Goal: Information Seeking & Learning: Understand process/instructions

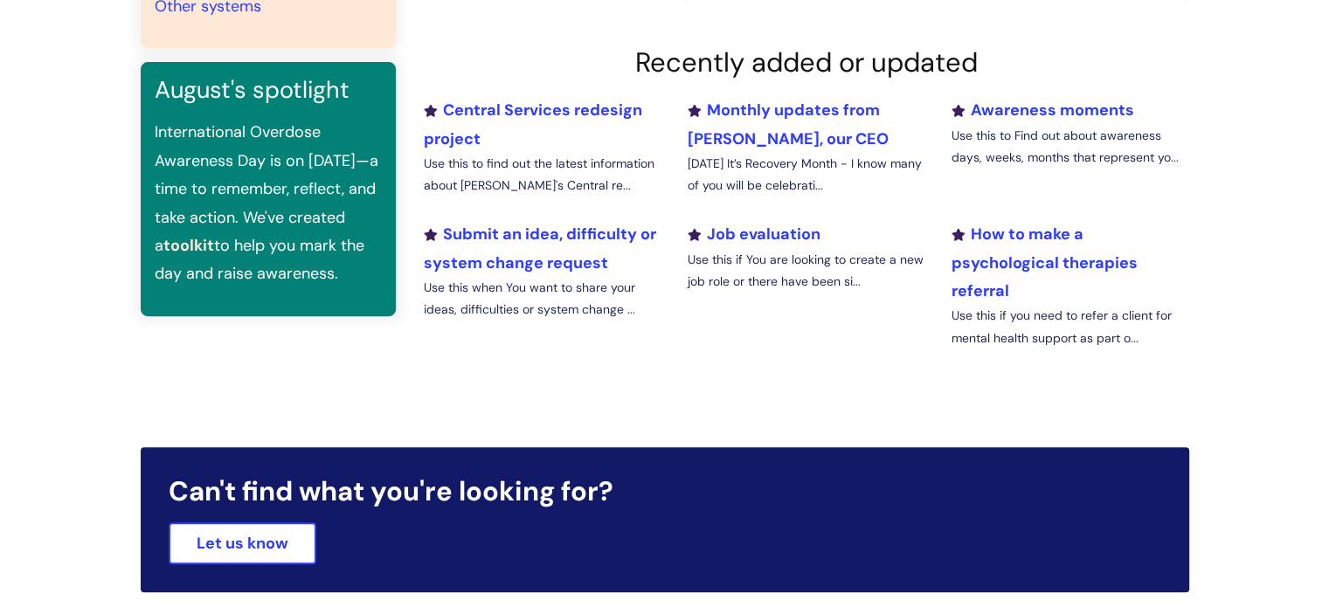
scroll to position [175, 0]
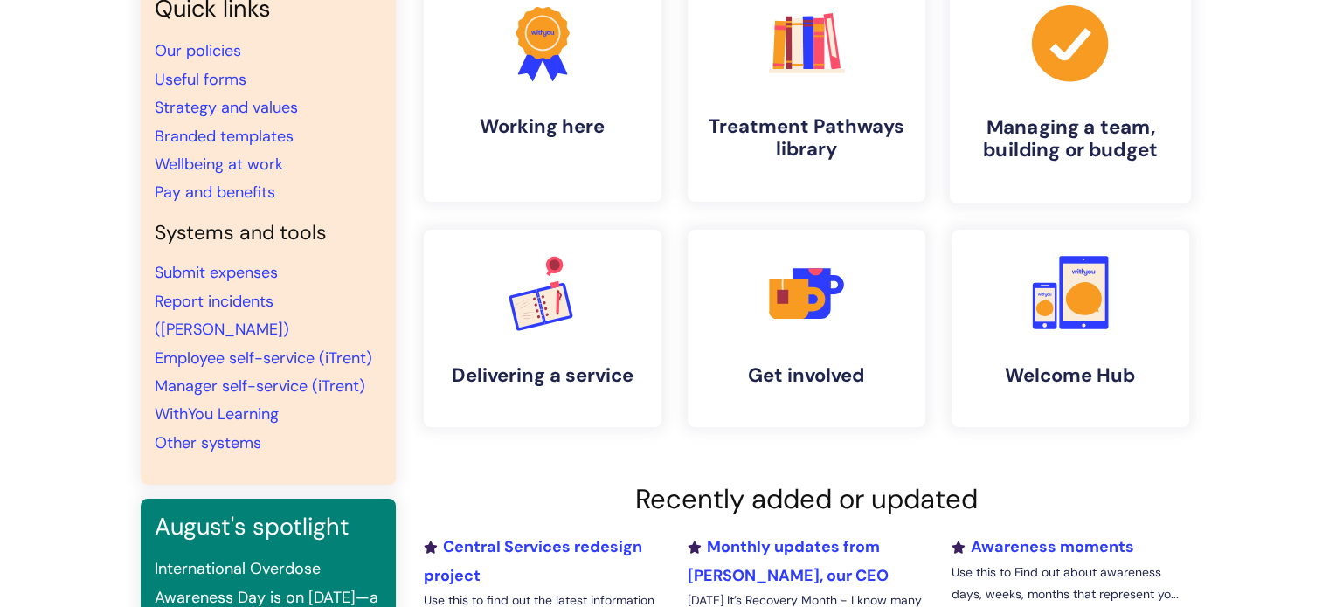
click at [1039, 142] on h4 "Managing a team, building or budget" at bounding box center [1070, 138] width 213 height 47
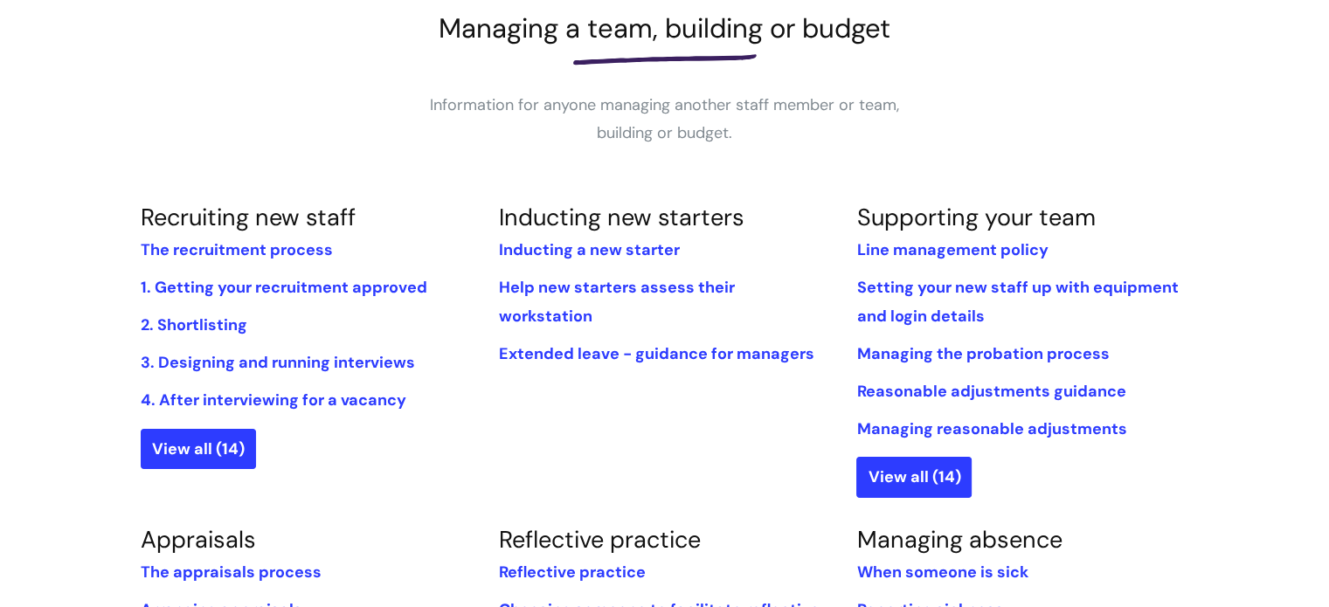
scroll to position [524, 0]
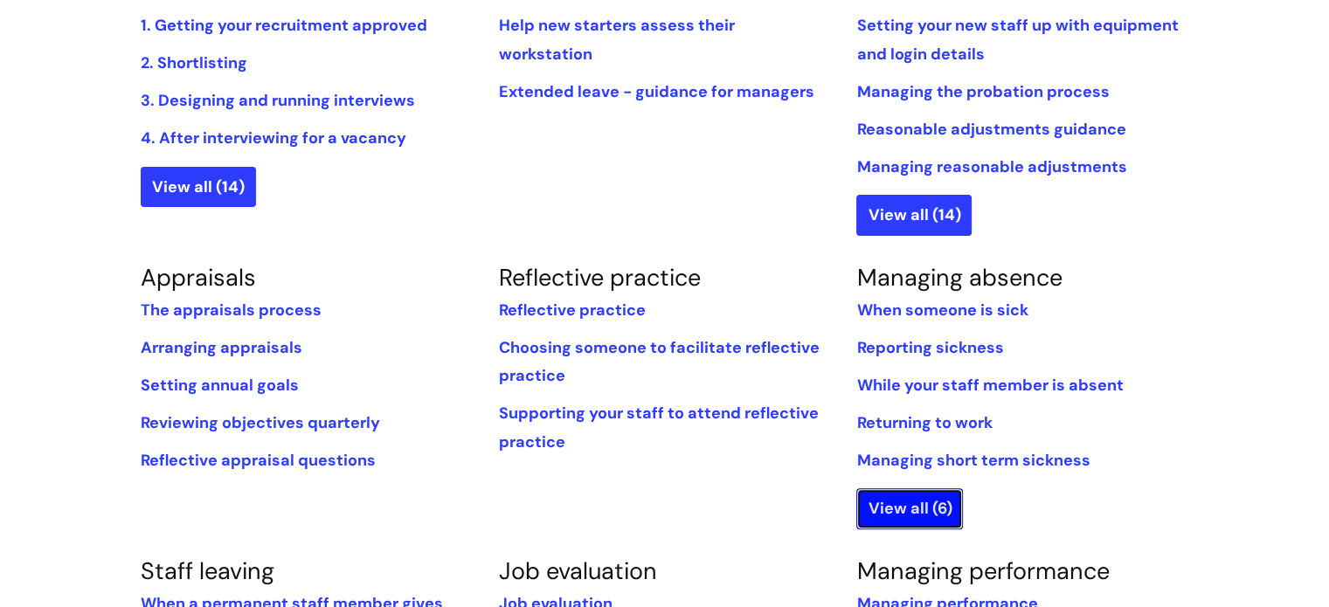
click at [903, 507] on link "View all (6)" at bounding box center [909, 508] width 107 height 40
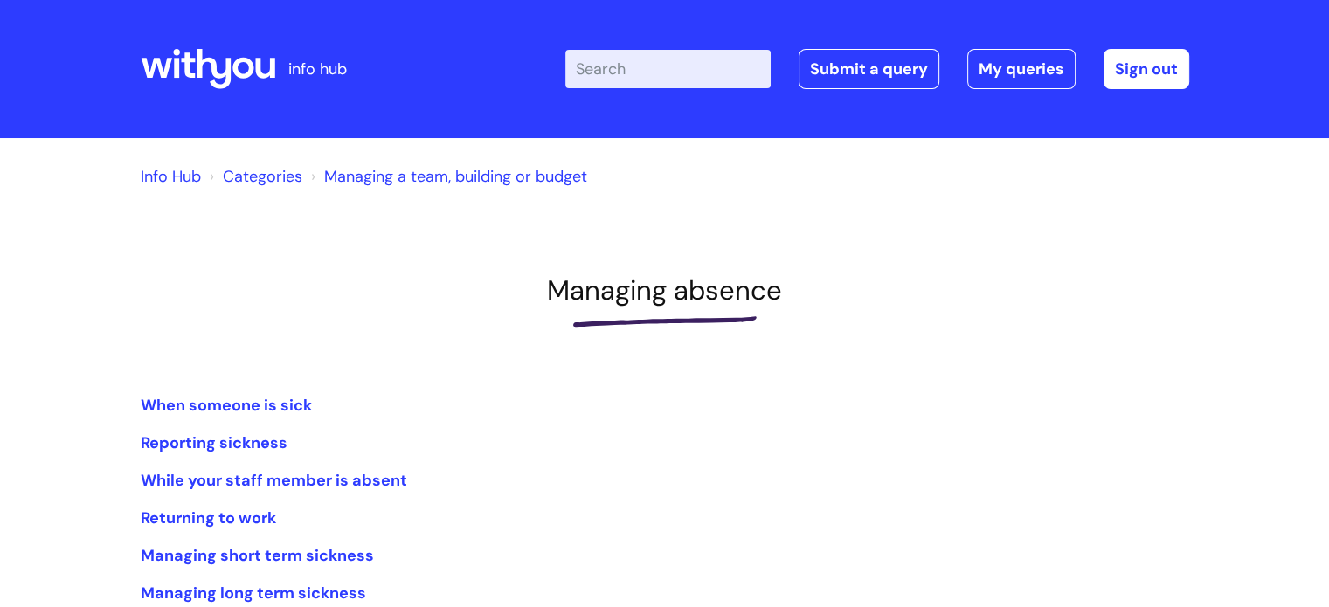
scroll to position [175, 0]
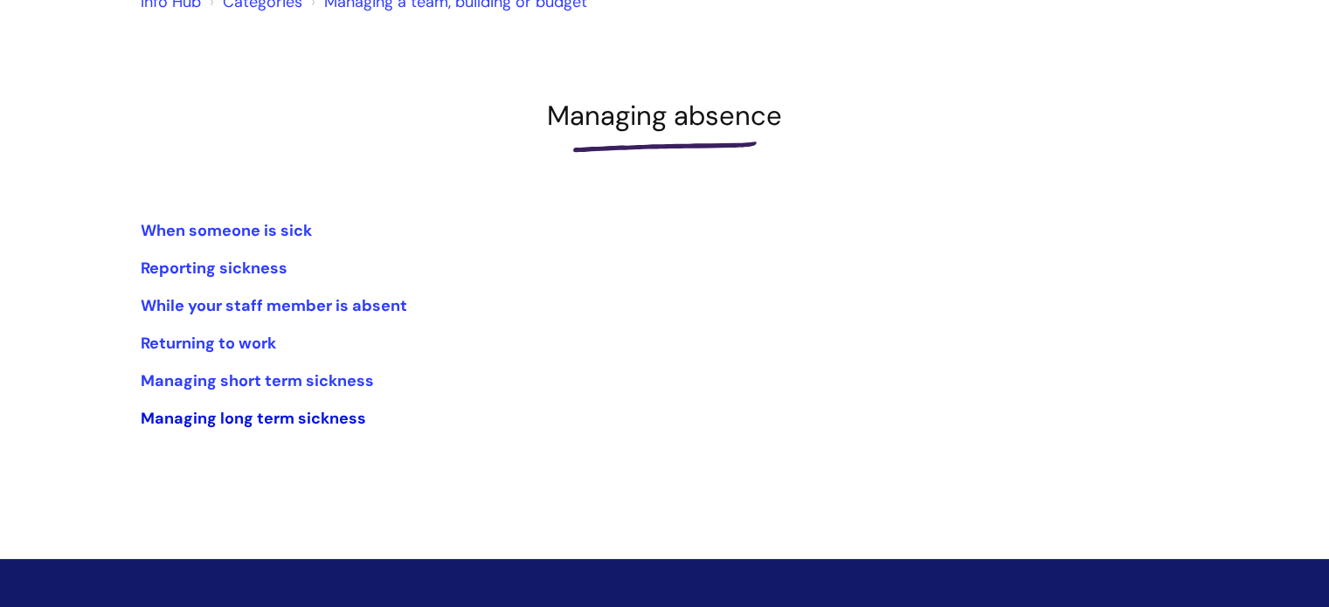
click at [244, 415] on link "Managing long term sickness" at bounding box center [253, 418] width 225 height 21
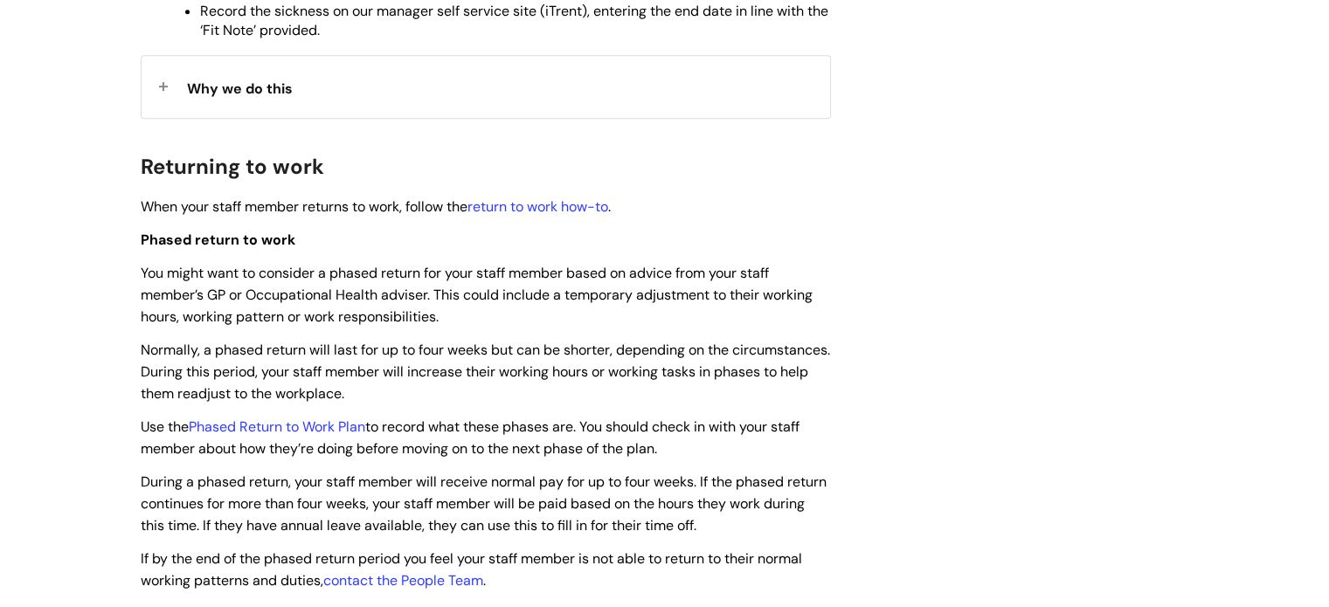
scroll to position [874, 0]
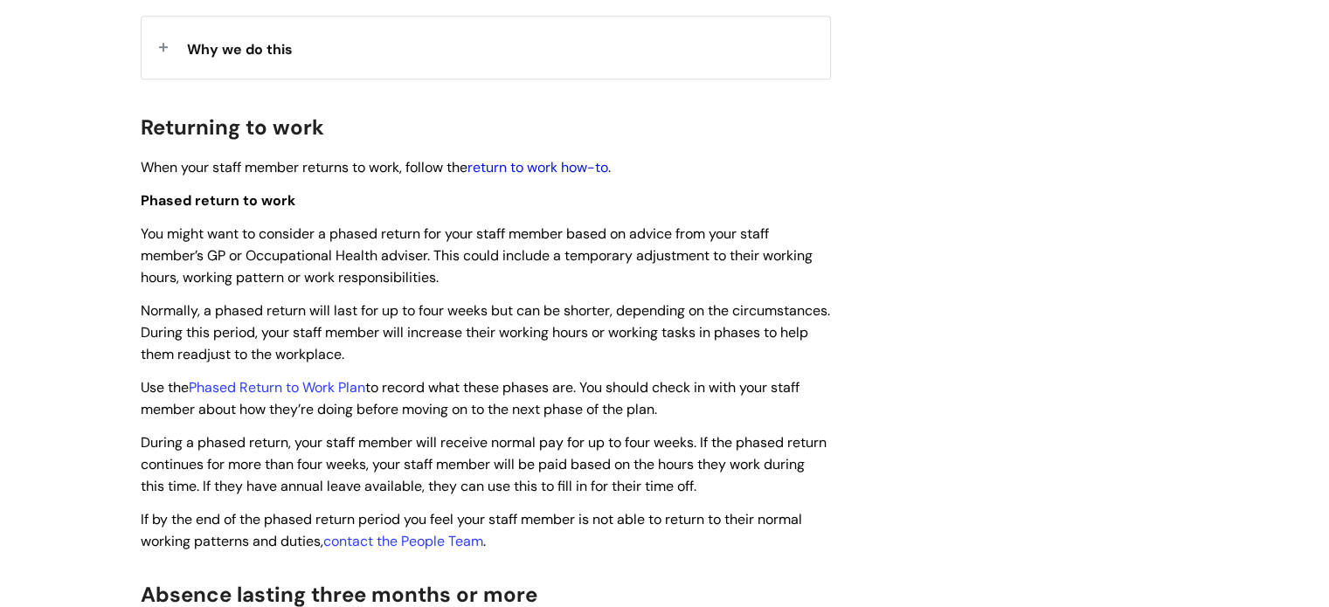
click at [526, 172] on link "return to work how-to" at bounding box center [537, 167] width 141 height 18
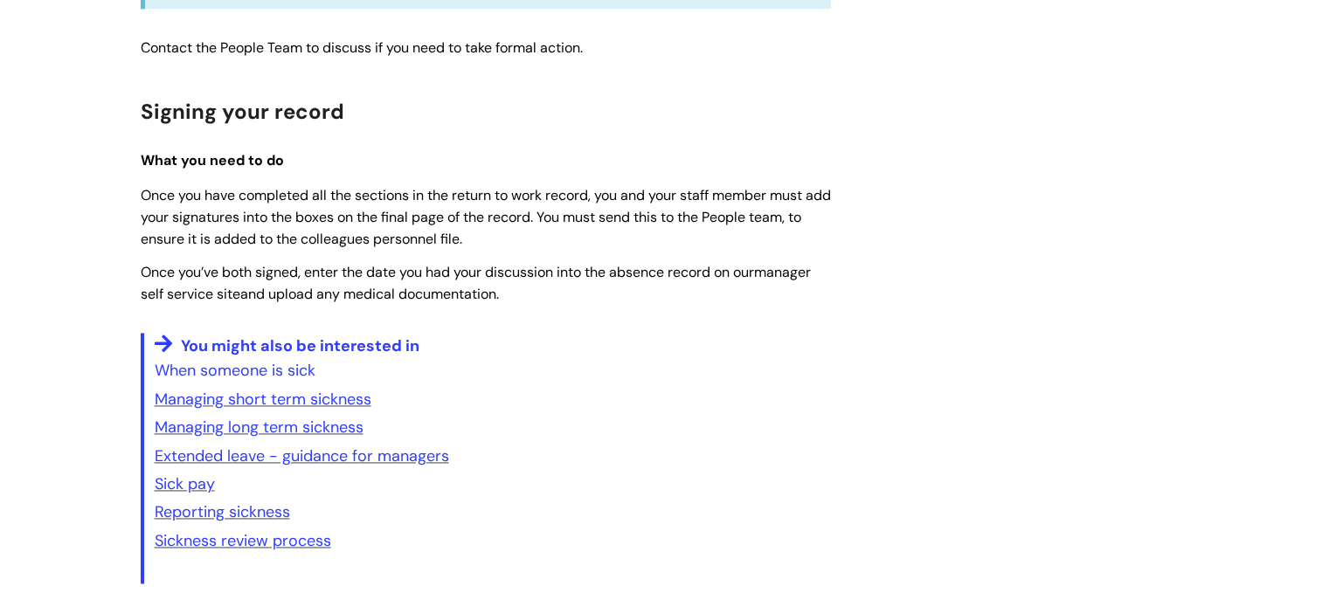
scroll to position [2446, 0]
